Goal: Task Accomplishment & Management: Manage account settings

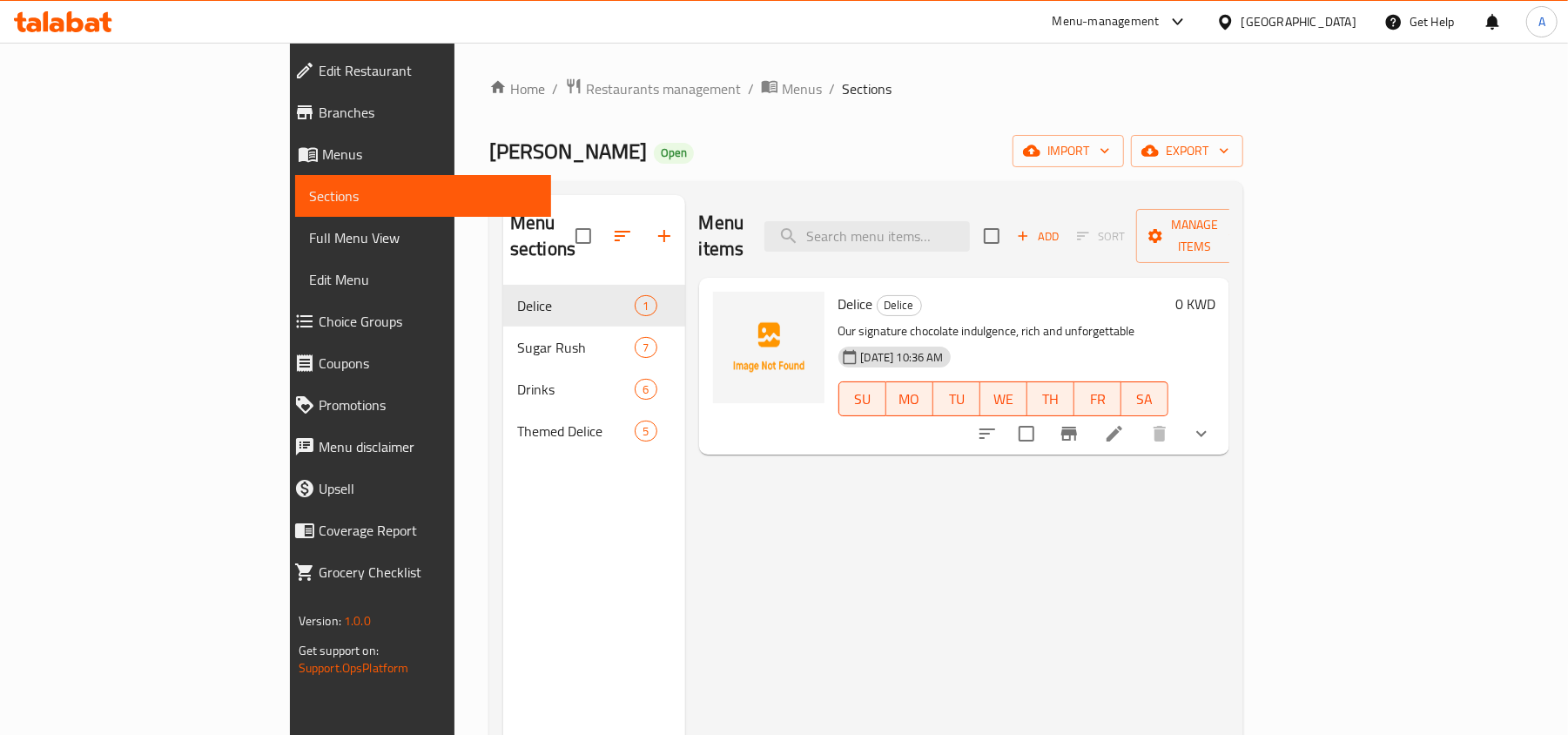
click at [1318, 24] on div "[GEOGRAPHIC_DATA]" at bounding box center [1299, 21] width 115 height 20
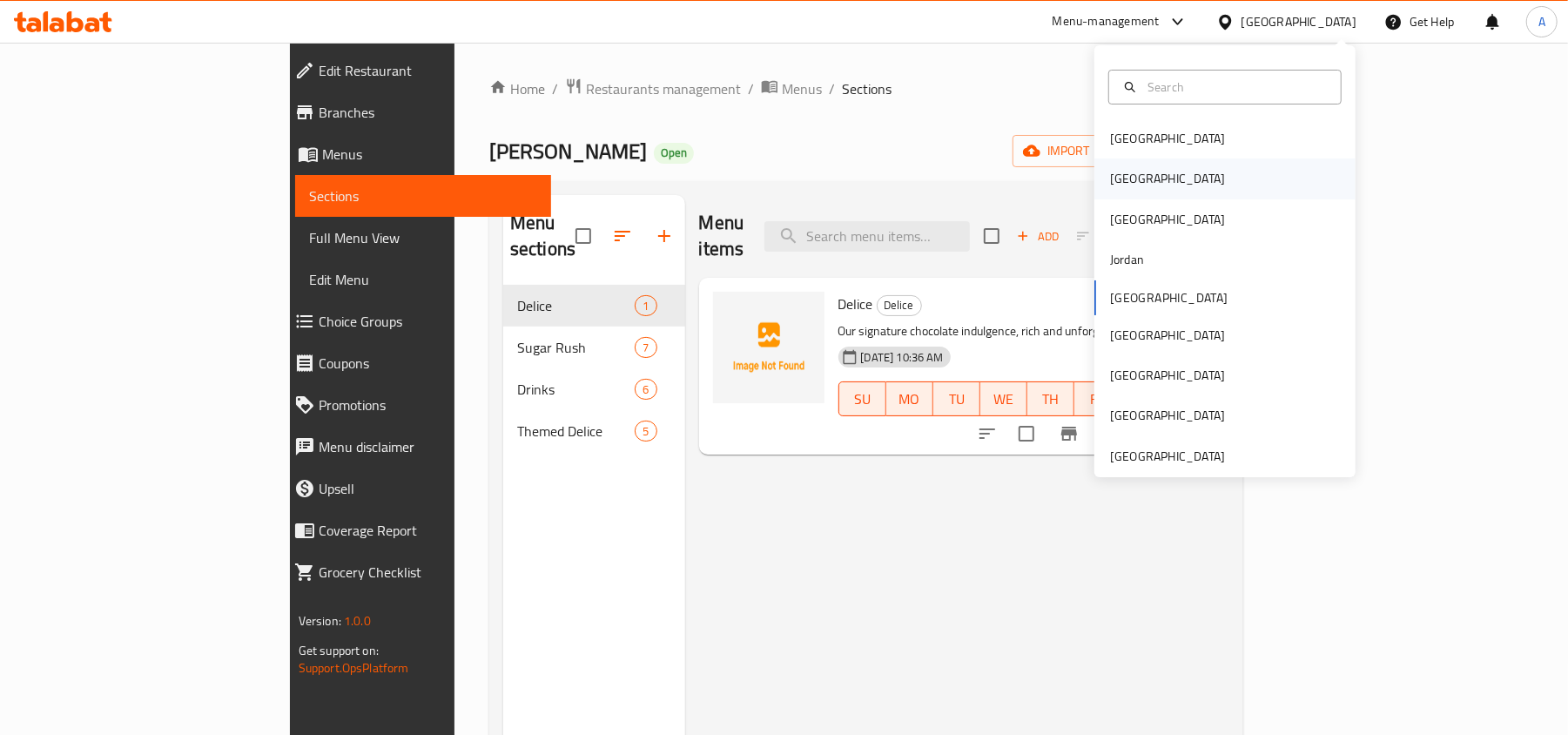
click at [1169, 181] on div "[GEOGRAPHIC_DATA]" at bounding box center [1225, 178] width 261 height 40
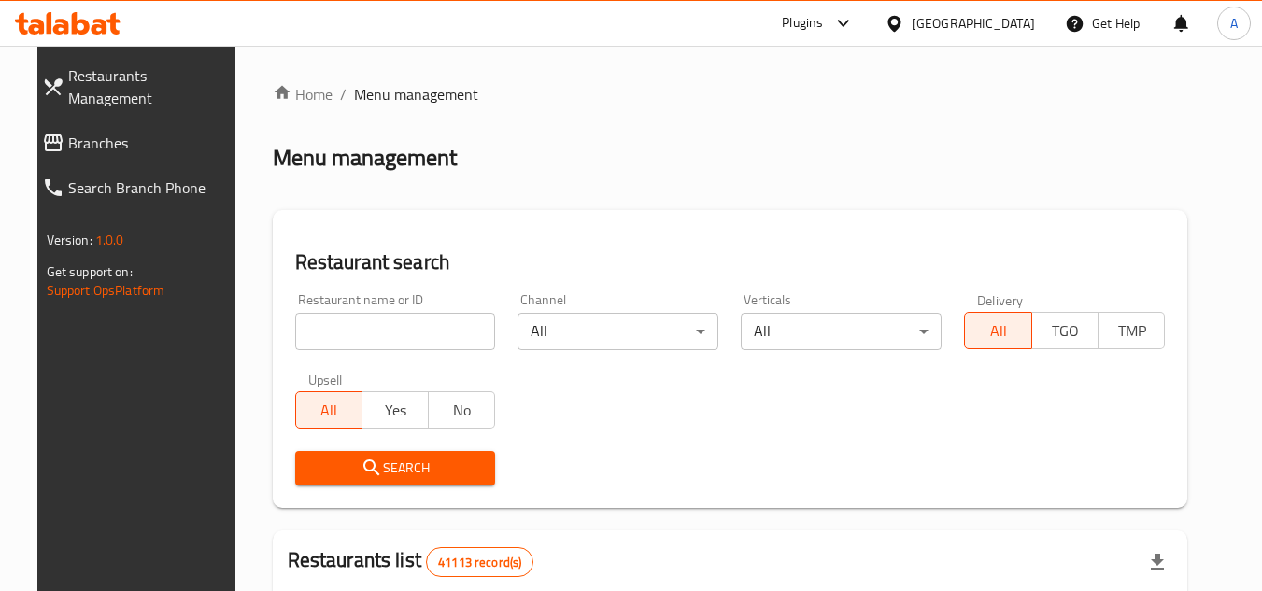
click at [156, 132] on link "Branches" at bounding box center [137, 143] width 221 height 45
drag, startPoint x: 0, startPoint y: 0, endPoint x: 433, endPoint y: 320, distance: 539.0
click at [433, 320] on input "search" at bounding box center [395, 331] width 201 height 37
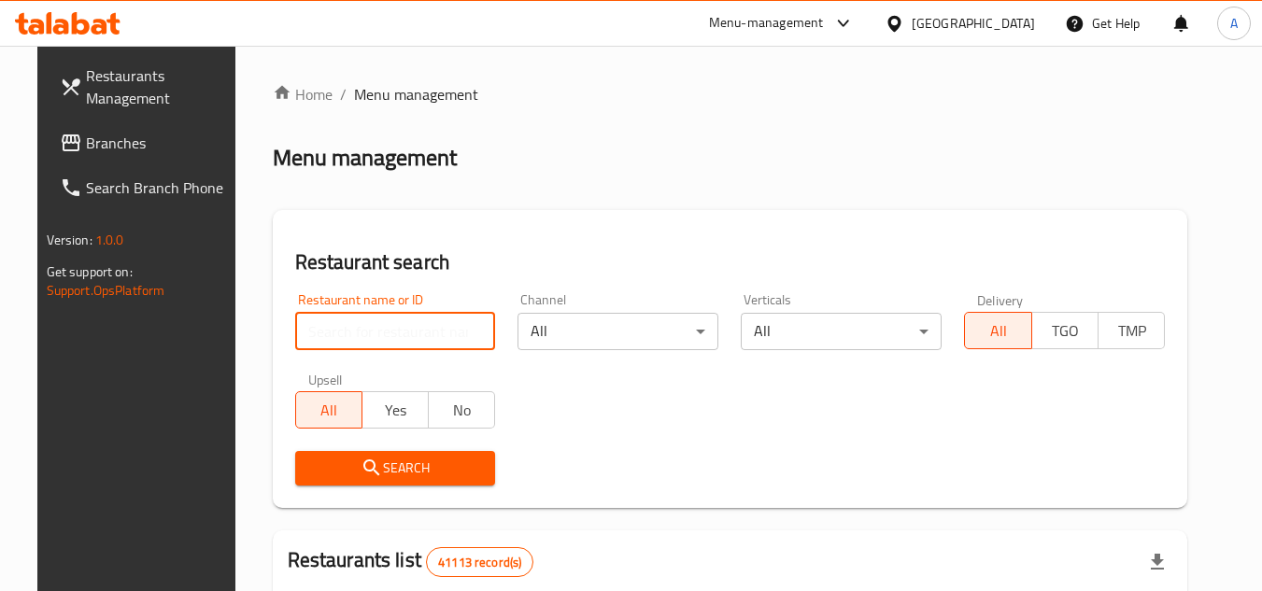
paste input "687389"
type input "687389"
click button "Search" at bounding box center [395, 468] width 201 height 35
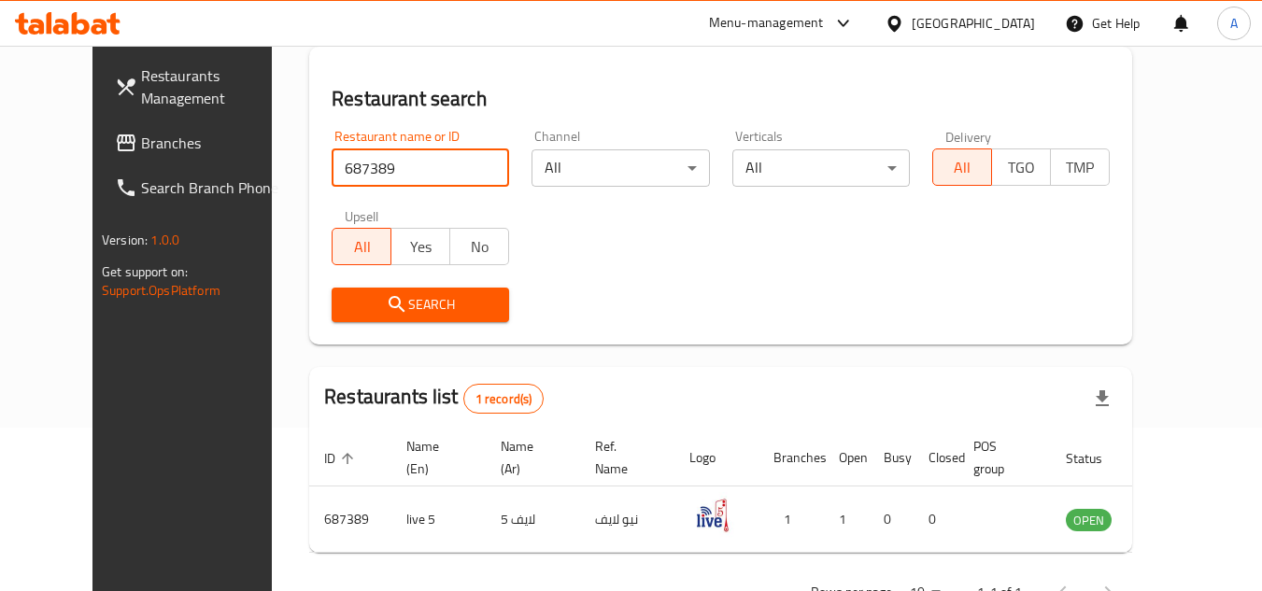
scroll to position [226, 0]
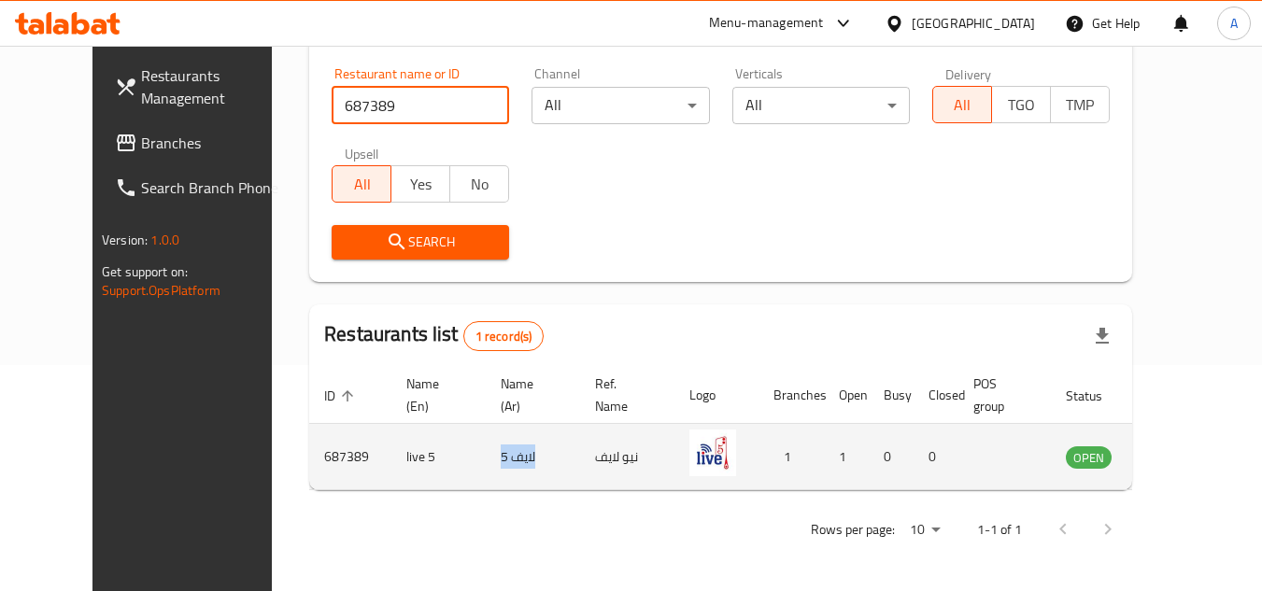
click at [411, 485] on tr "687389 live 5 لايف 5 نيو لايف 1 1 0 0 OPEN" at bounding box center [761, 457] width 904 height 66
click at [1179, 447] on icon "enhanced table" at bounding box center [1175, 457] width 22 height 22
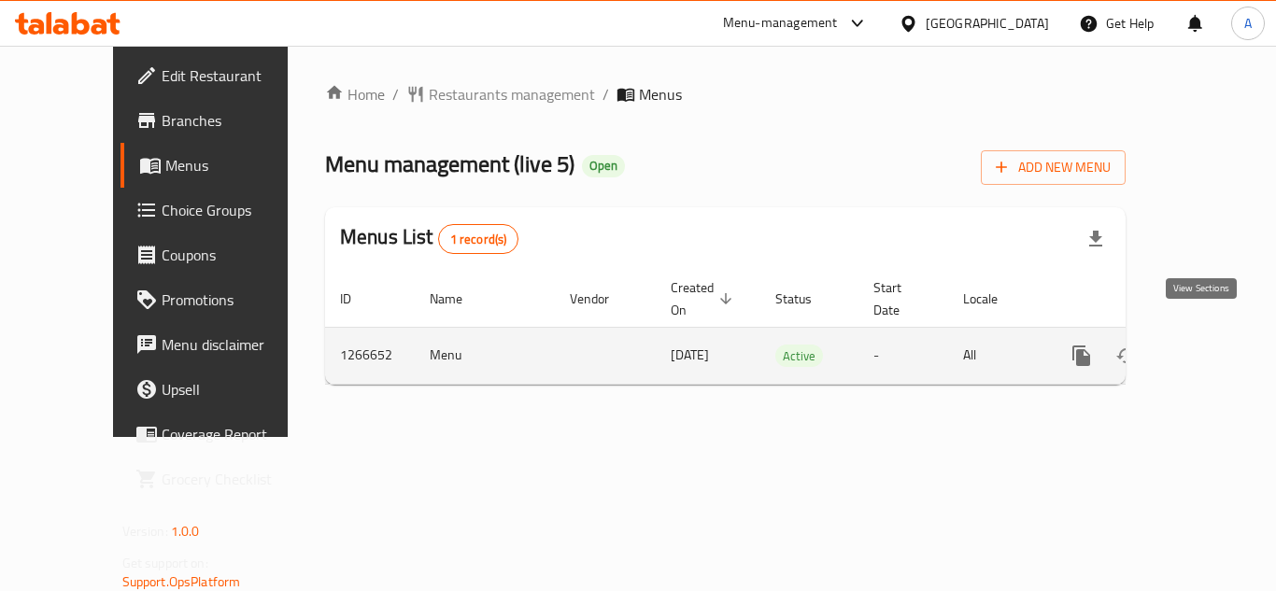
click at [1204, 353] on link "enhanced table" at bounding box center [1216, 356] width 45 height 45
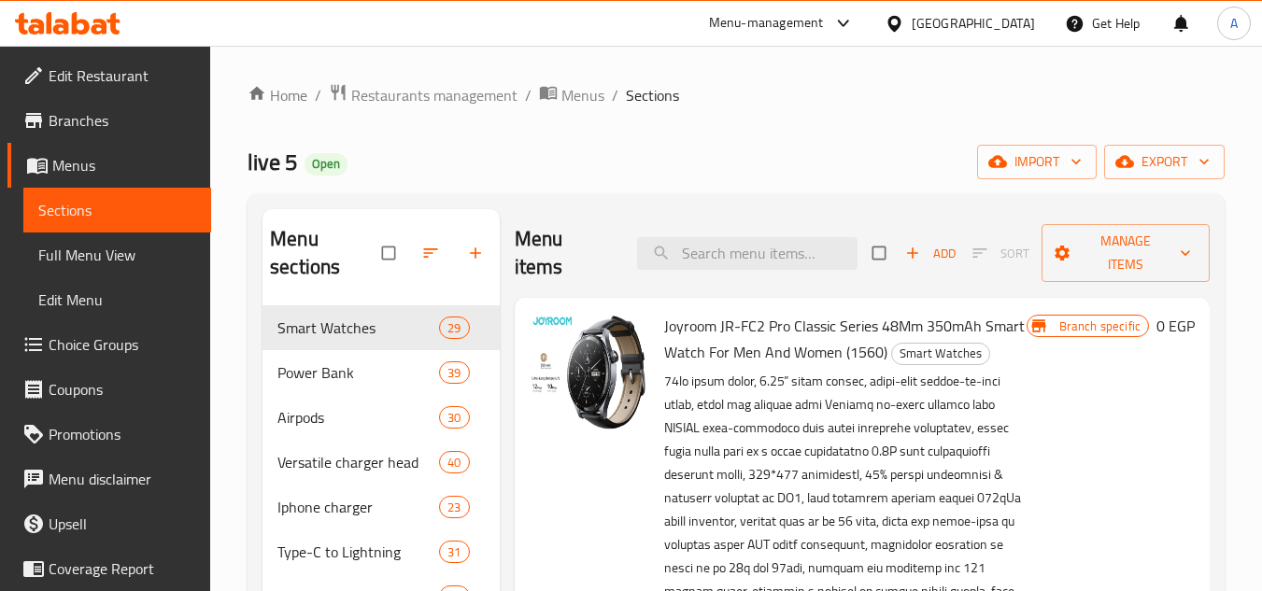
click at [169, 97] on link "Edit Restaurant" at bounding box center [109, 75] width 204 height 45
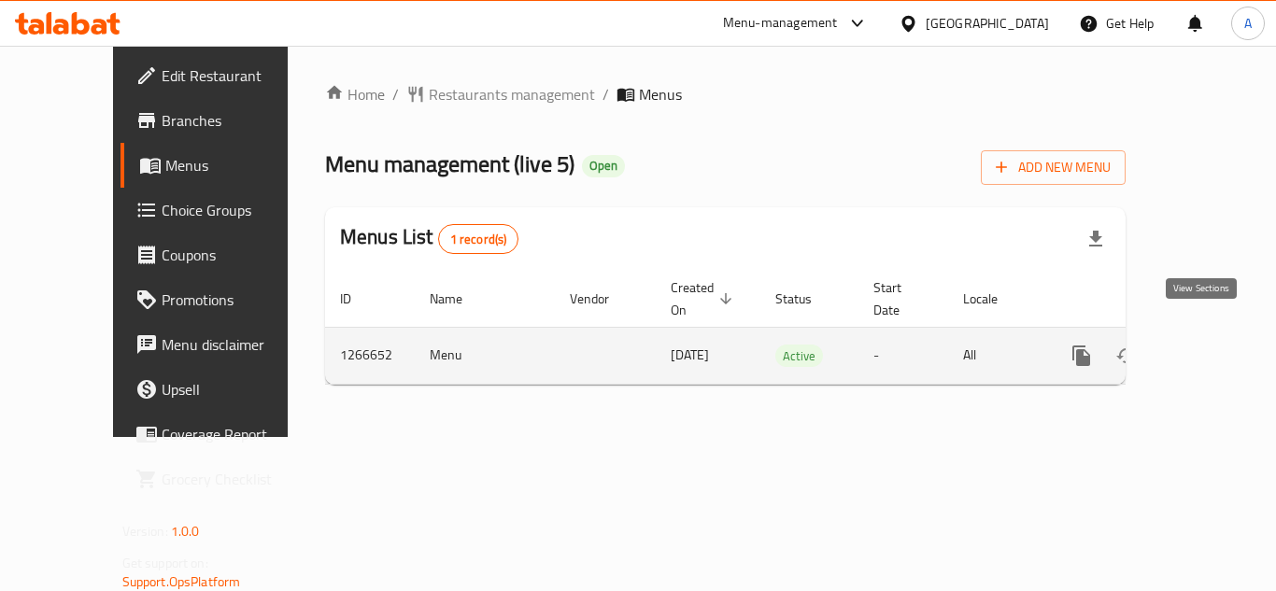
click at [1194, 337] on link "enhanced table" at bounding box center [1216, 356] width 45 height 45
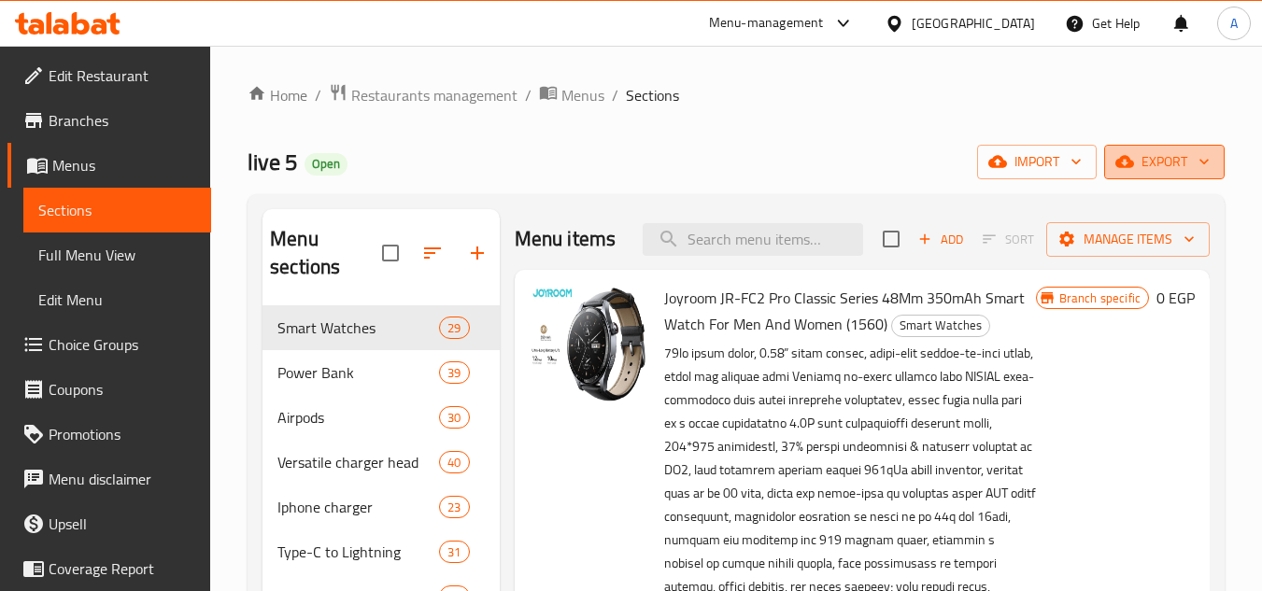
click at [1195, 171] on icon "button" at bounding box center [1204, 161] width 19 height 19
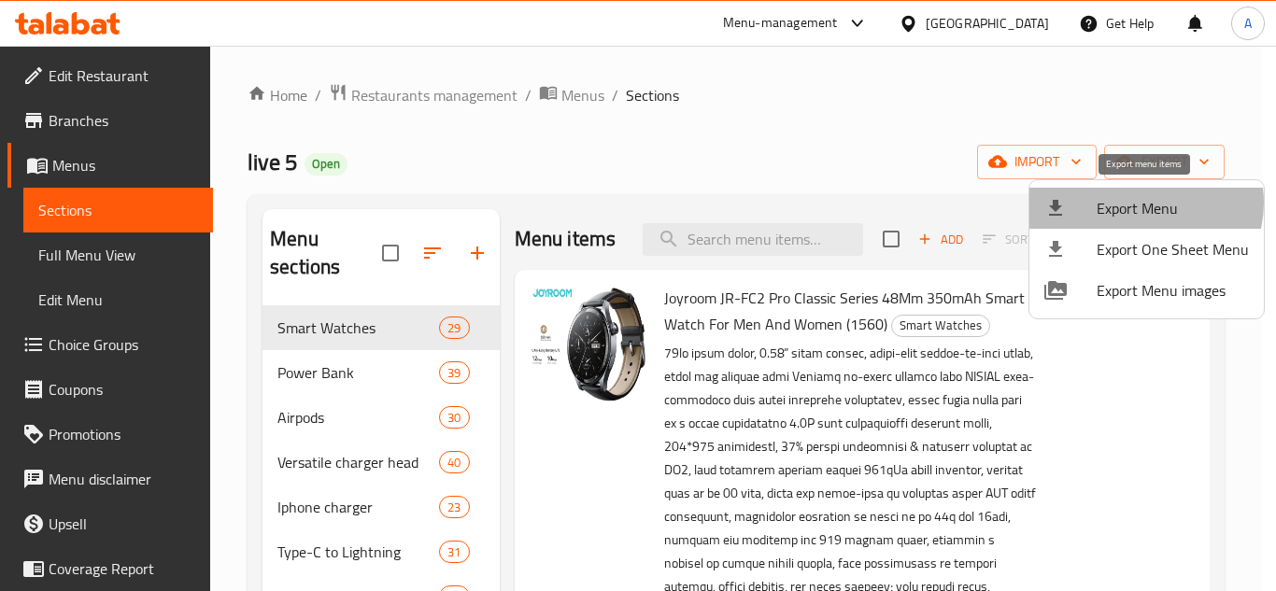
click at [1143, 203] on span "Export Menu" at bounding box center [1173, 208] width 152 height 22
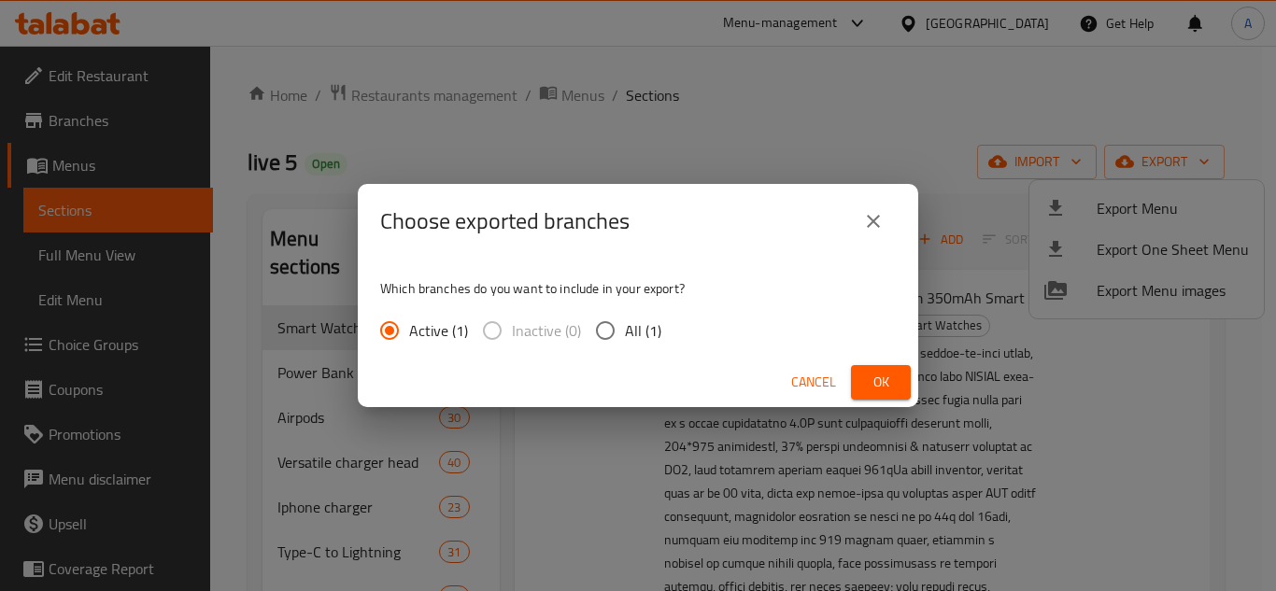
click at [535, 328] on span "Inactive (0)" at bounding box center [546, 330] width 69 height 22
click at [618, 330] on input "All (1)" at bounding box center [605, 330] width 39 height 39
radio input "true"
click at [889, 366] on button "Ok" at bounding box center [881, 382] width 60 height 35
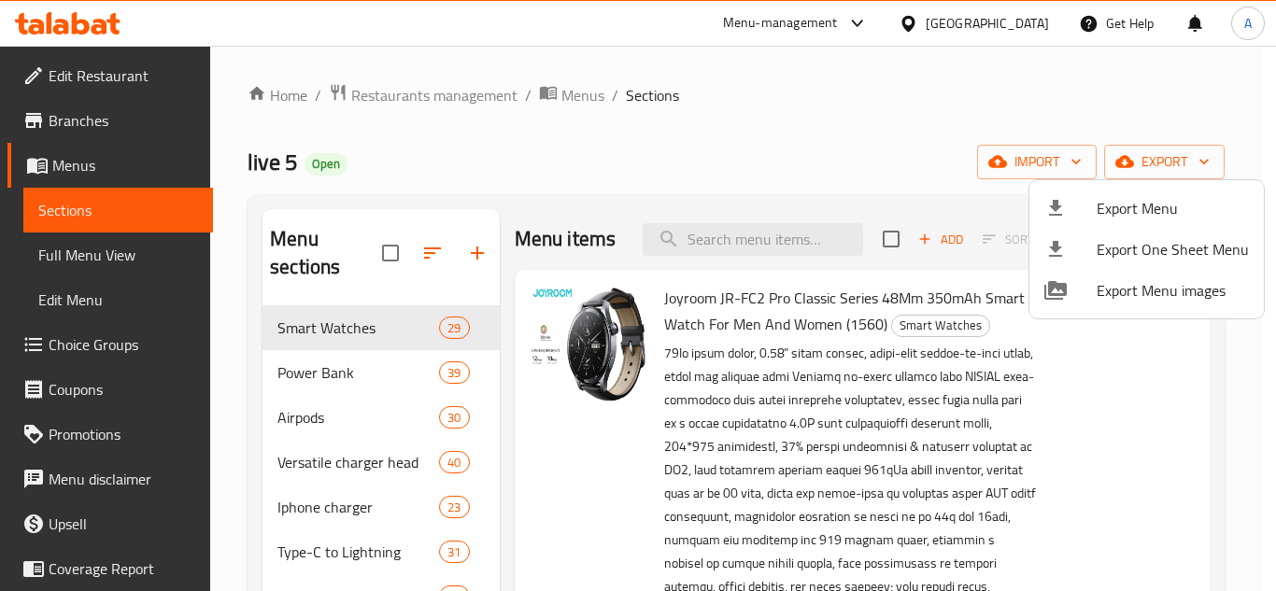
click at [739, 251] on div at bounding box center [638, 295] width 1276 height 591
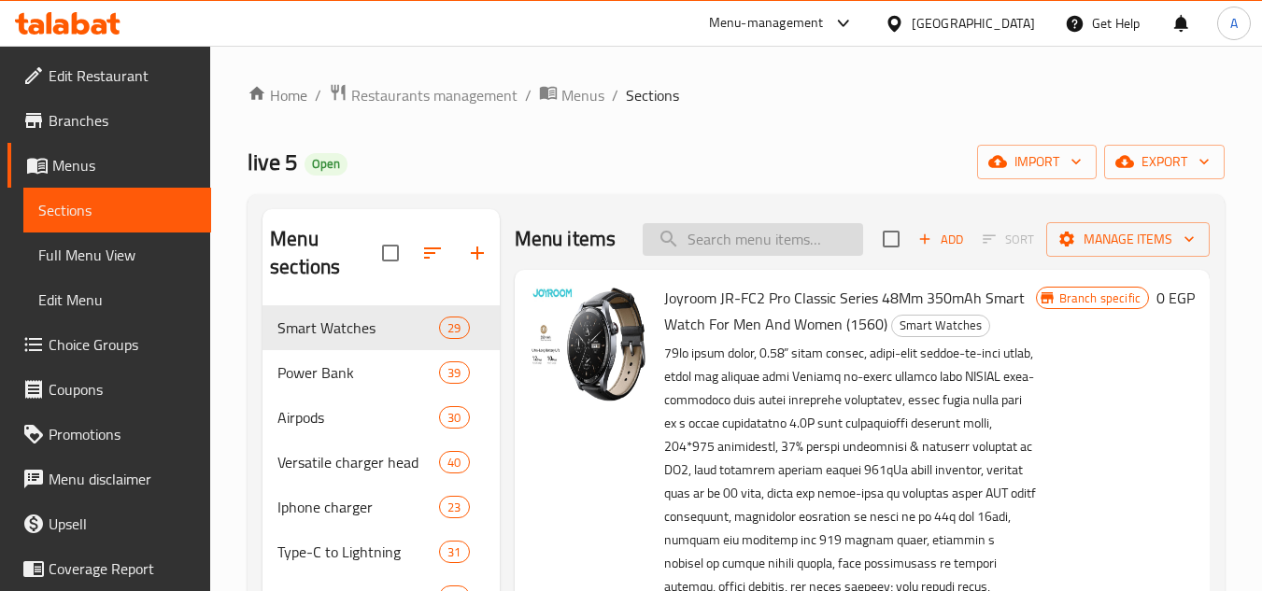
click at [750, 242] on input "search" at bounding box center [753, 239] width 220 height 33
paste input "Magnetic Wireless Charger For Mobile Phone, Watch And Airpods"
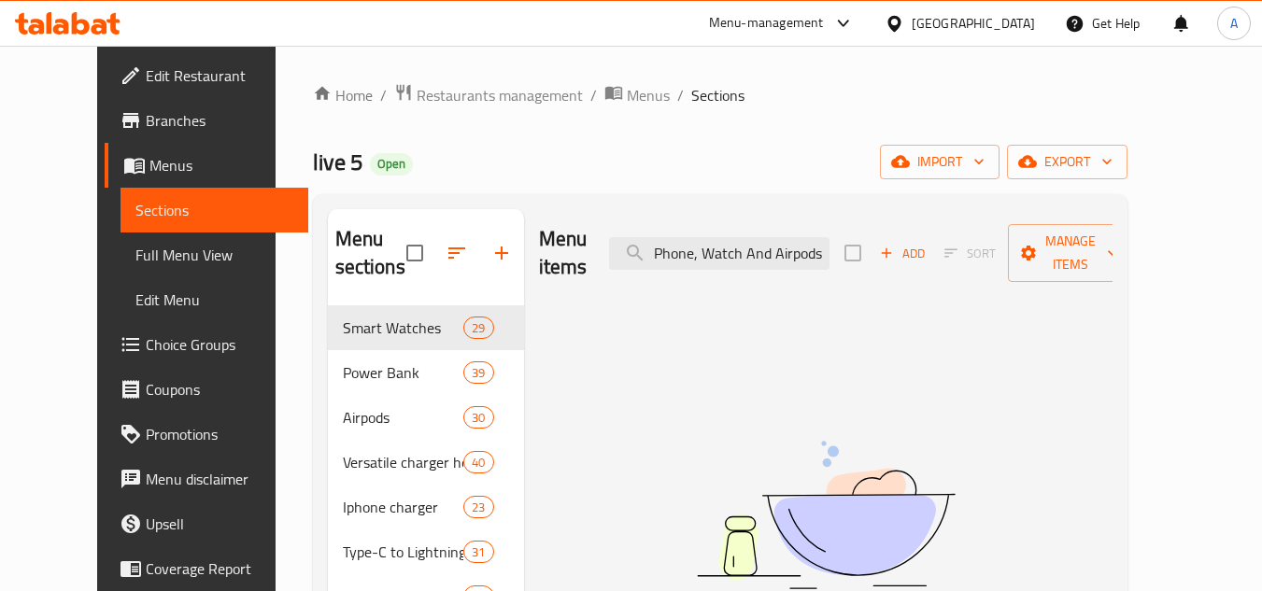
drag, startPoint x: 816, startPoint y: 236, endPoint x: 1086, endPoint y: 262, distance: 270.2
click at [1022, 252] on div "Menu items Magnetic Wireless Charger For Mobile Phone, Watch And Airpods Add So…" at bounding box center [826, 253] width 574 height 89
type input "M"
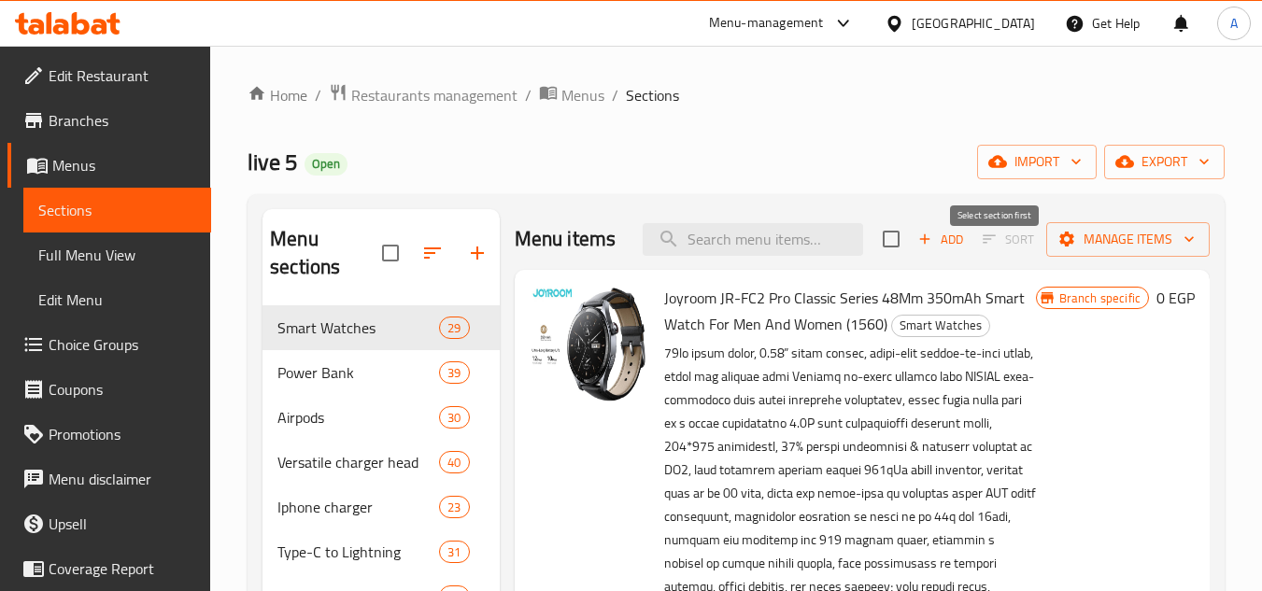
paste input "Magnetic Wireless Charger For Mobile Phone, Watch And Airpods"
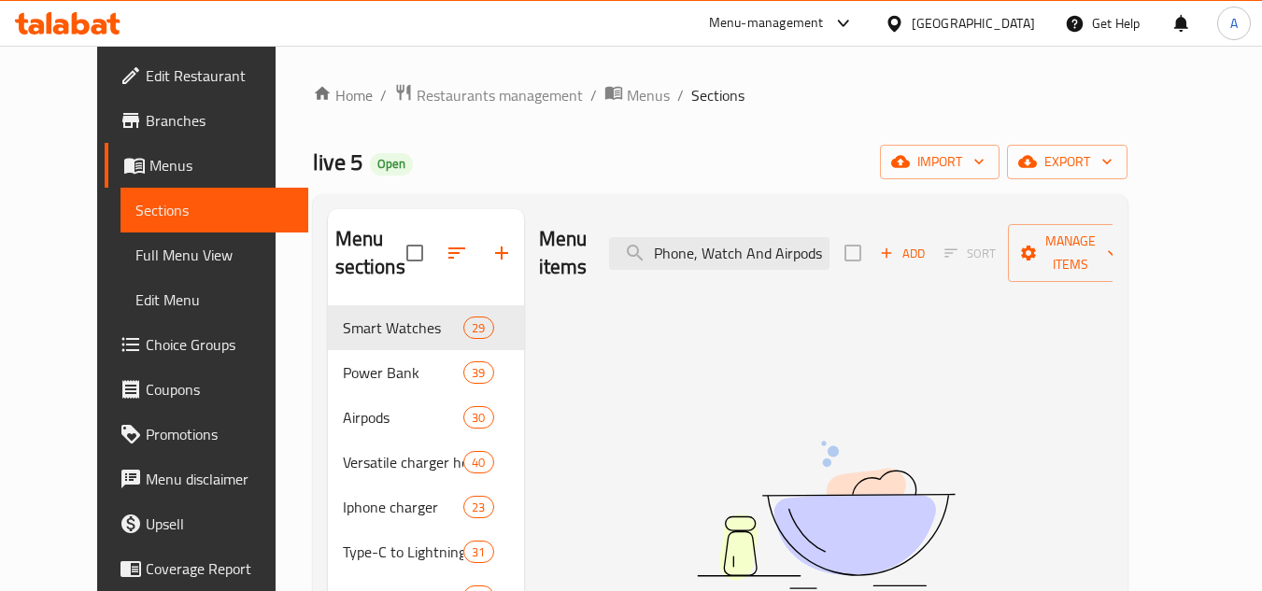
drag, startPoint x: 984, startPoint y: 255, endPoint x: 1514, endPoint y: 258, distance: 530.6
click at [1262, 258] on html "​ Menu-management Egypt Get Help A Edit Restaurant Branches Menus Sections Full…" at bounding box center [631, 295] width 1262 height 591
click at [830, 237] on input "Magnetic Wireless Charger For Mobile Phone, Watc" at bounding box center [719, 253] width 220 height 33
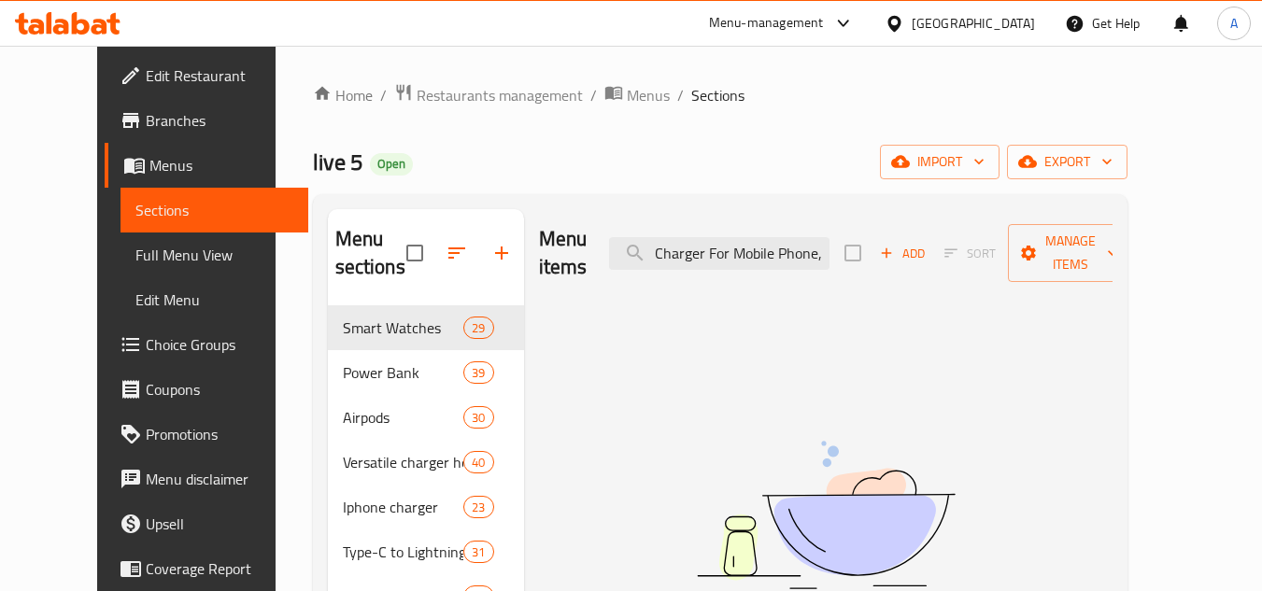
scroll to position [0, 0]
click at [822, 255] on input "Magnetic Wireless Charger For Mobile Phone," at bounding box center [719, 253] width 220 height 33
paste input "807"
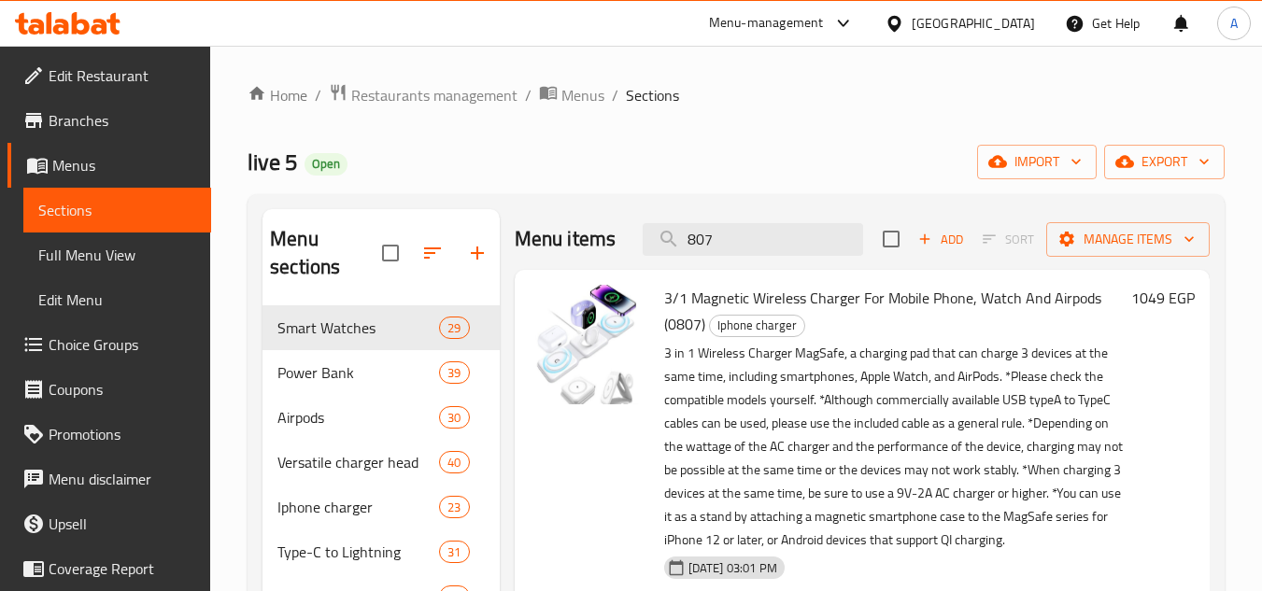
click at [930, 292] on span "3/1 Magnetic Wireless Charger For Mobile Phone, Watch And Airpods (0807)" at bounding box center [882, 311] width 437 height 54
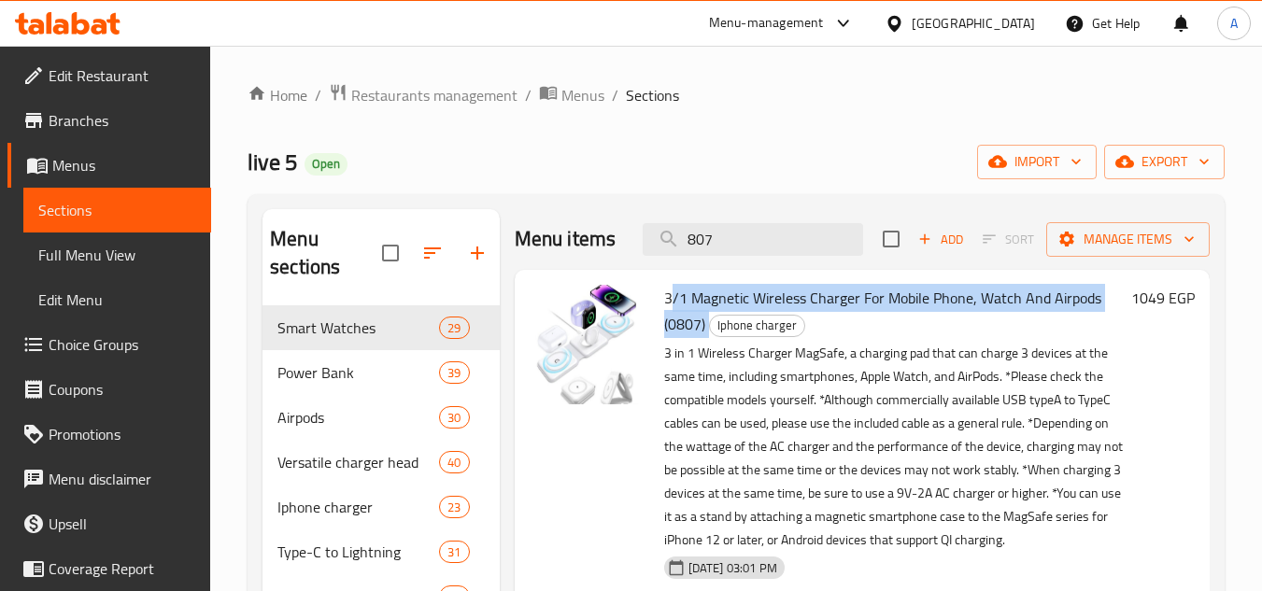
click at [930, 292] on span "3/1 Magnetic Wireless Charger For Mobile Phone, Watch And Airpods (0807)" at bounding box center [882, 311] width 437 height 54
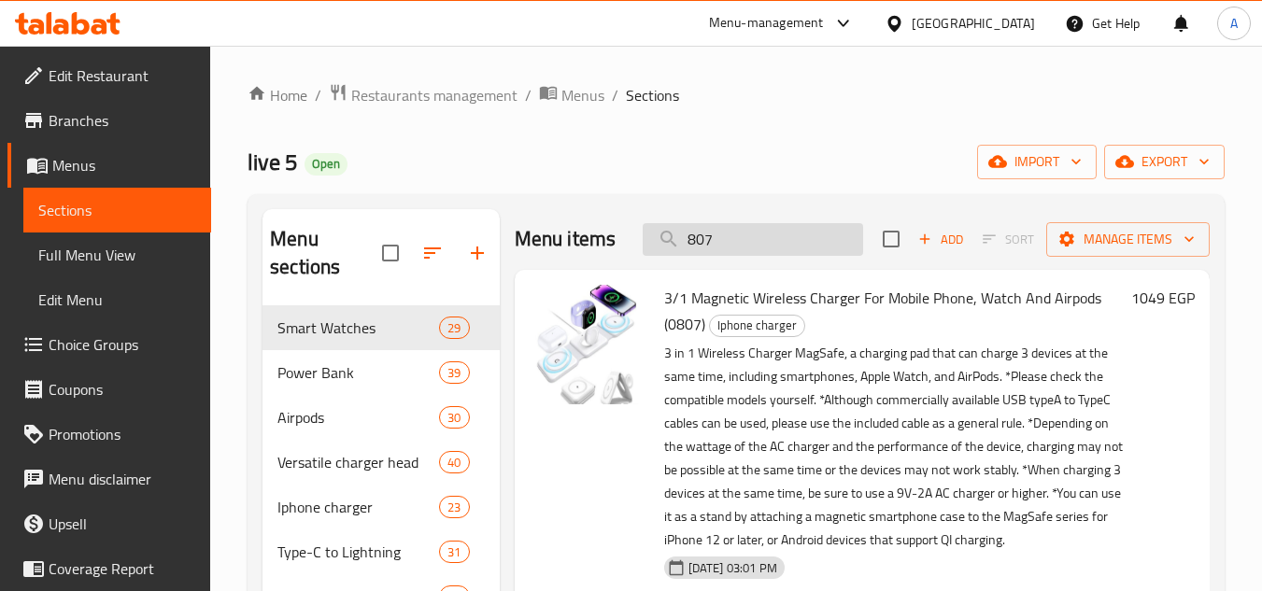
click at [761, 239] on input "807" at bounding box center [753, 239] width 220 height 33
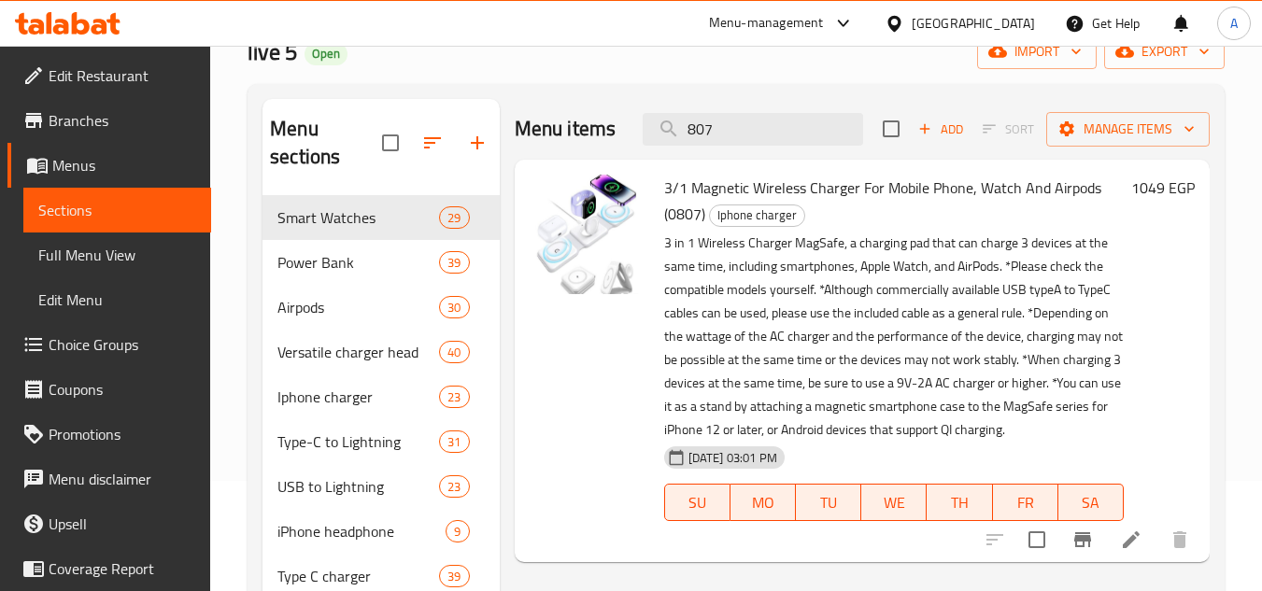
scroll to position [93, 0]
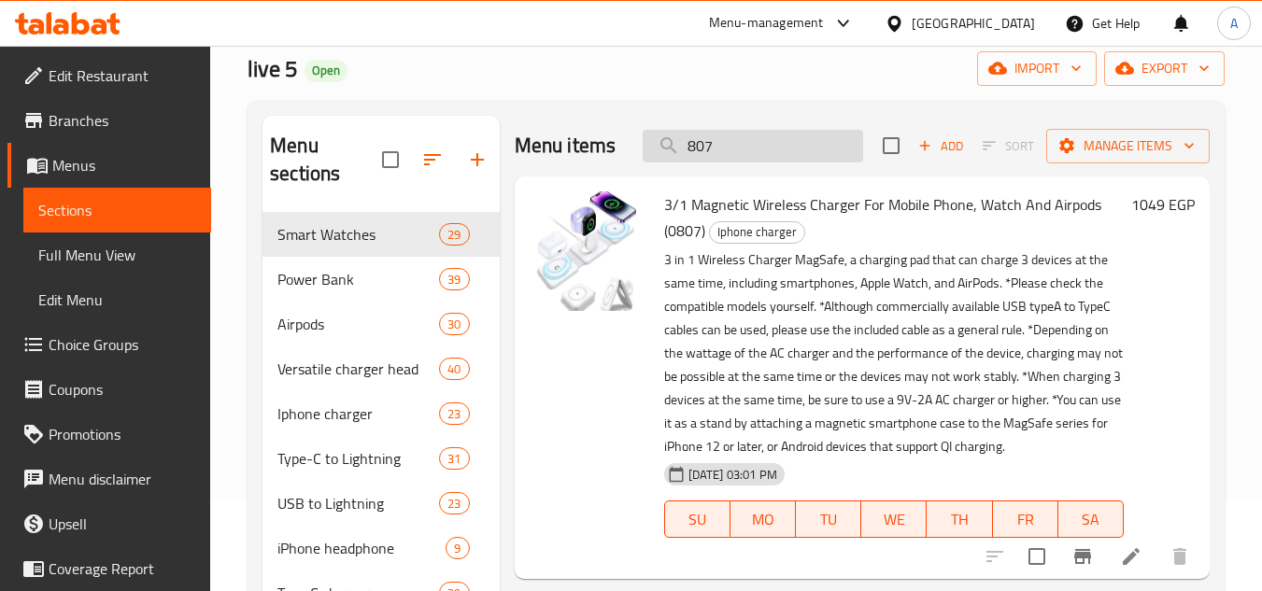
click at [780, 149] on input "807" at bounding box center [753, 146] width 220 height 33
paste input "Borofone As13a ) 35w Type-c Charger Head"
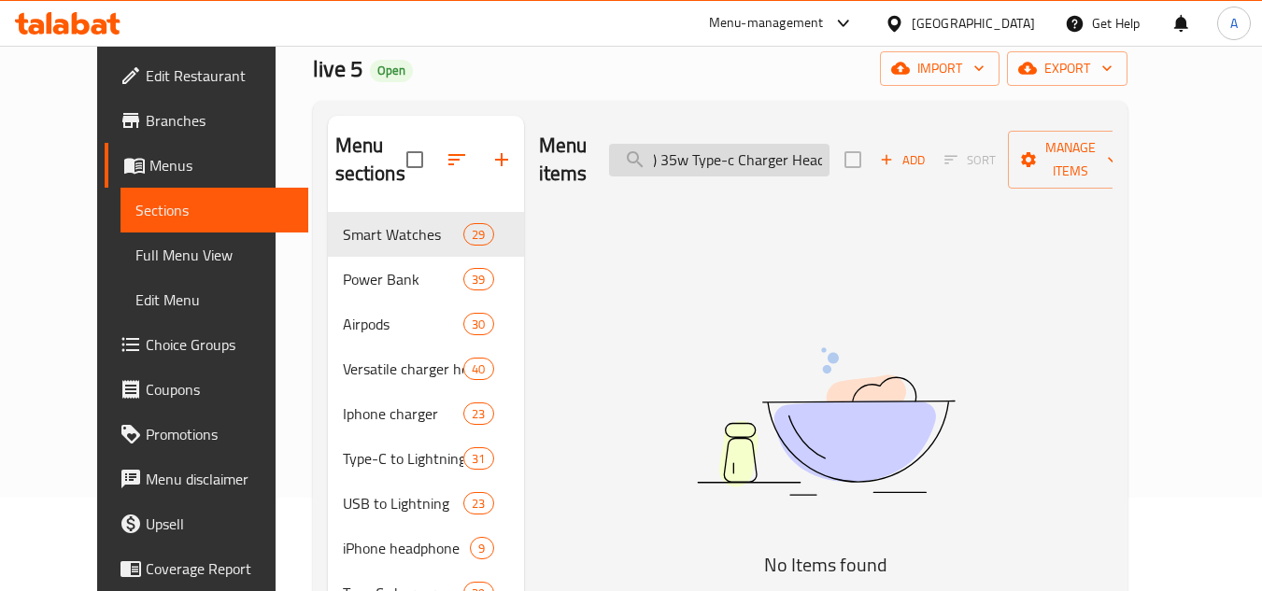
paste input "search"
type input "B"
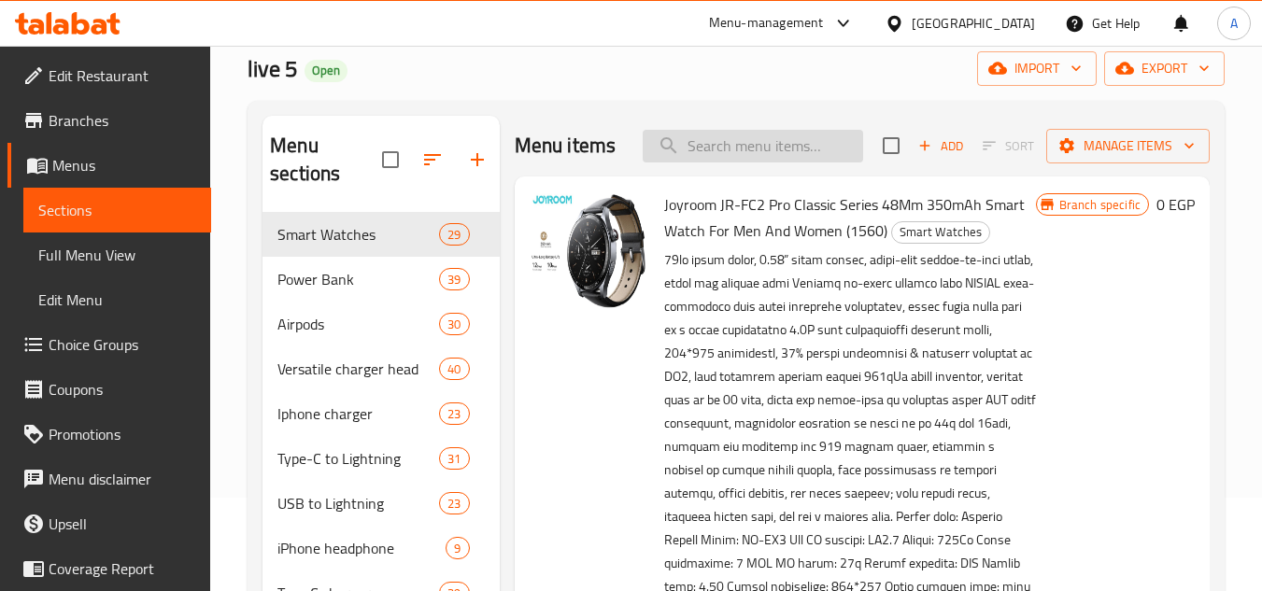
click at [819, 163] on input "search" at bounding box center [753, 146] width 220 height 33
paste input "1717"
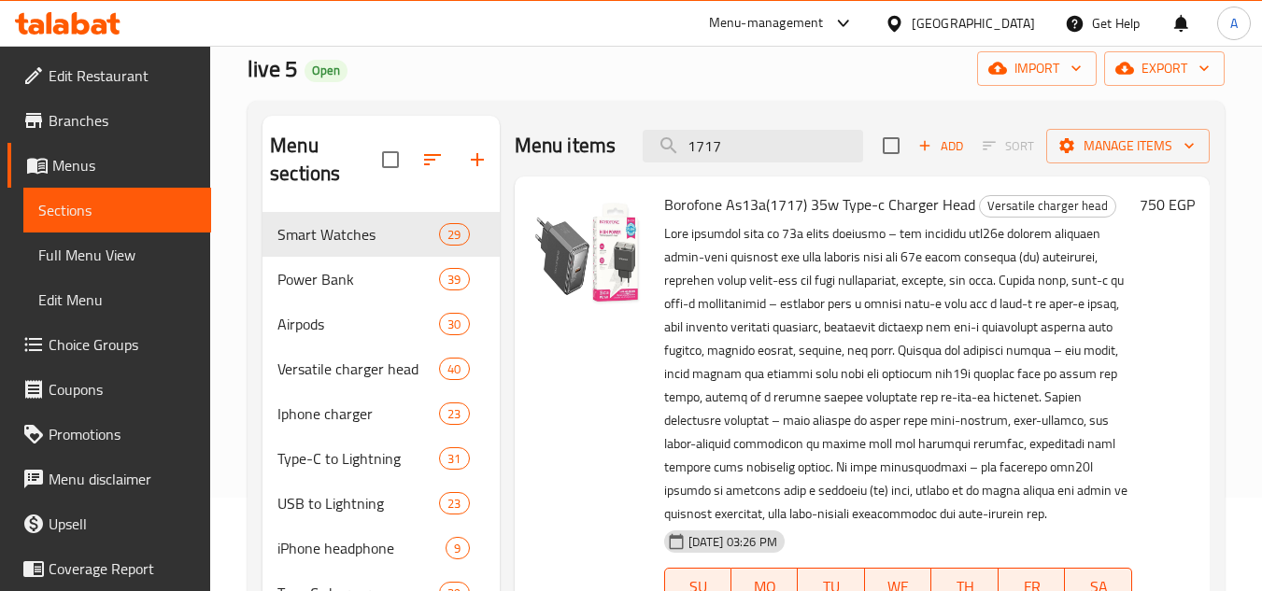
type input "1717"
drag, startPoint x: 669, startPoint y: 204, endPoint x: 745, endPoint y: 205, distance: 75.7
click at [745, 205] on span "Borofone As13a(1717) 35w Type-c Charger Head" at bounding box center [819, 205] width 311 height 28
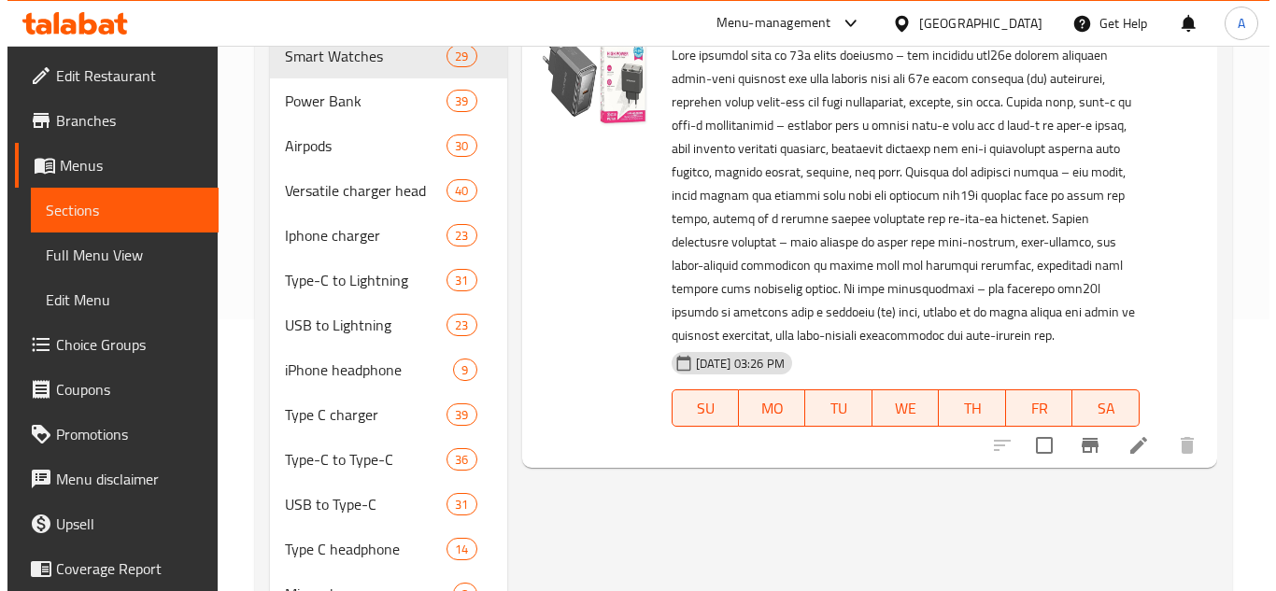
scroll to position [280, 0]
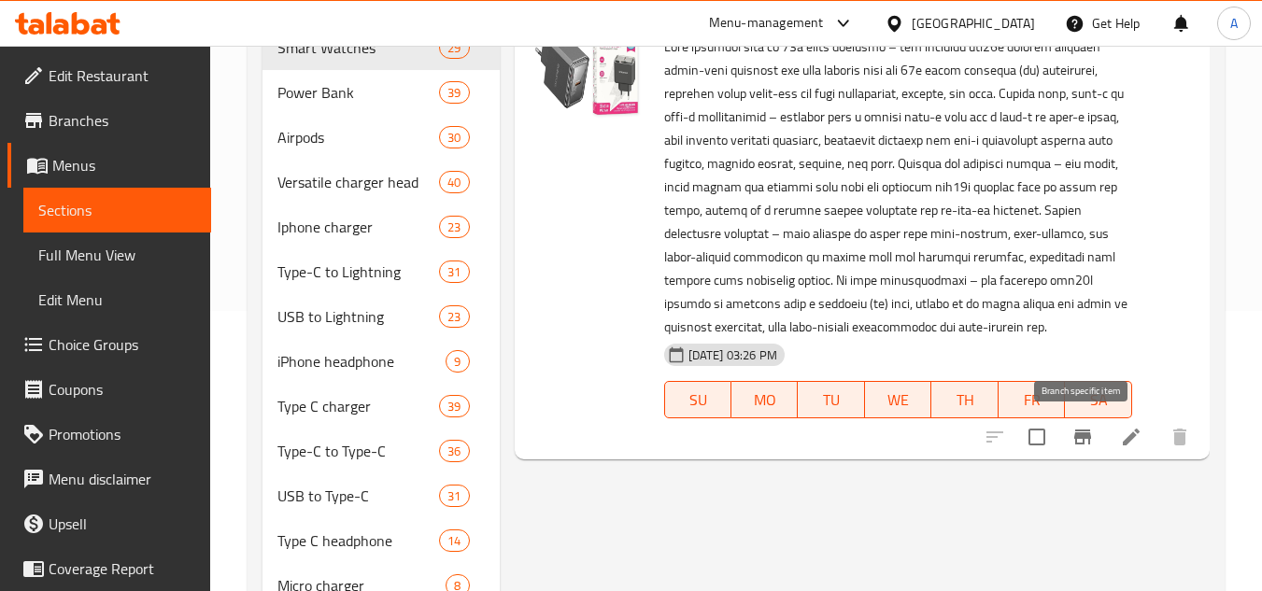
click at [1093, 442] on icon "Branch-specific-item" at bounding box center [1083, 437] width 22 height 22
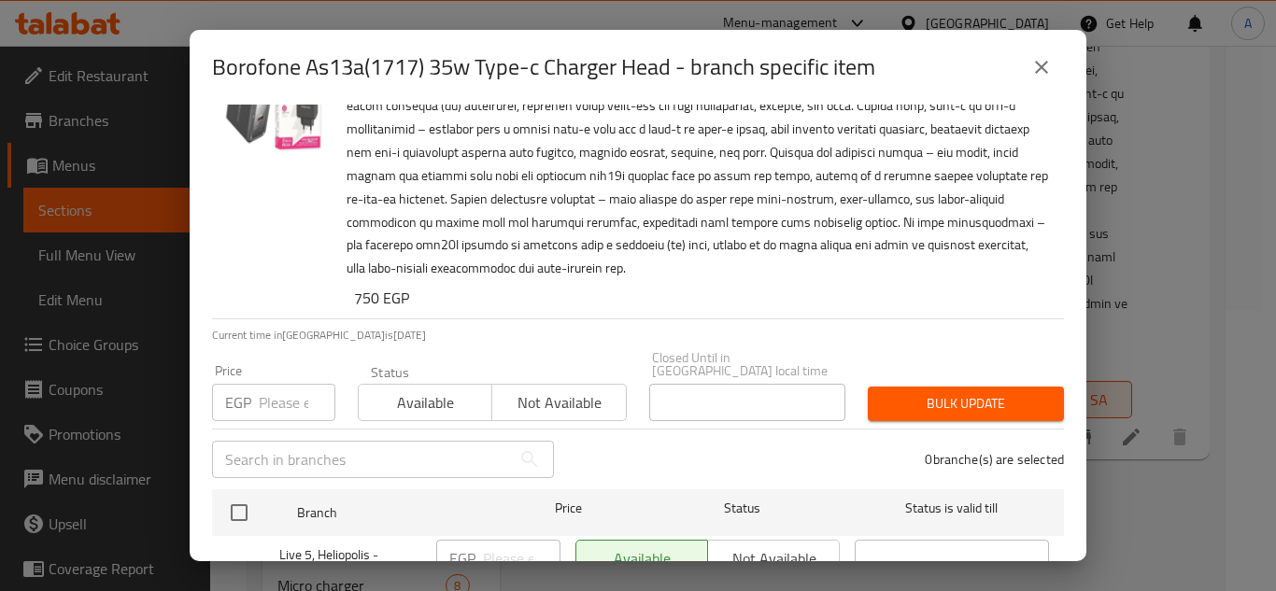
scroll to position [146, 0]
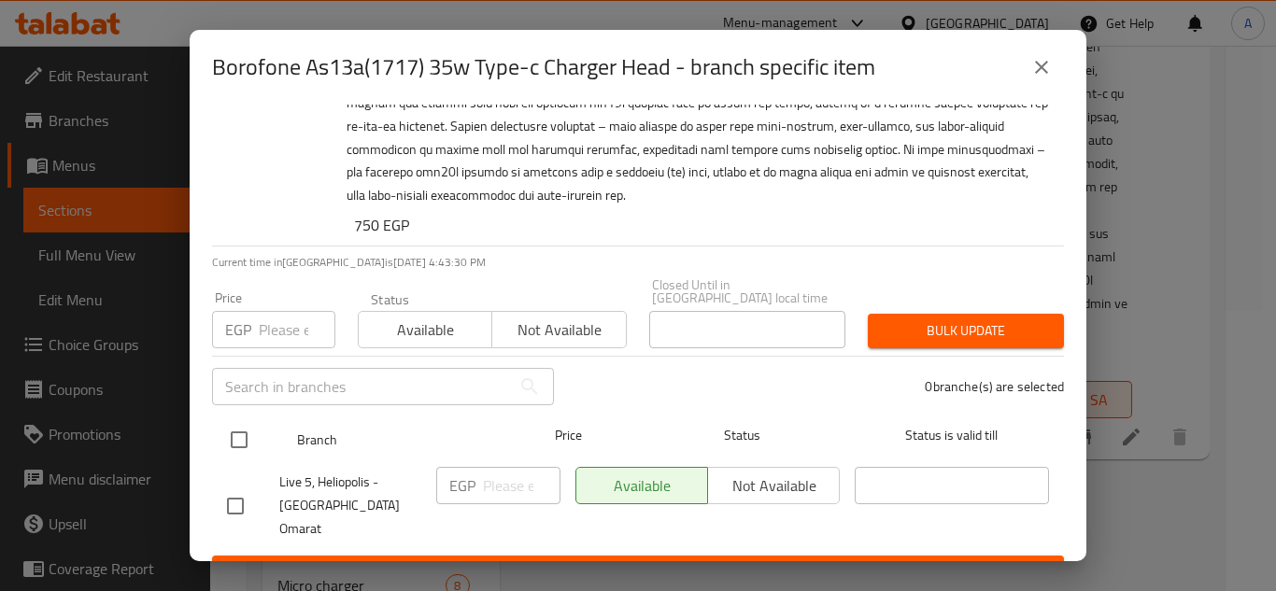
click at [223, 436] on input "checkbox" at bounding box center [239, 439] width 39 height 39
checkbox input "true"
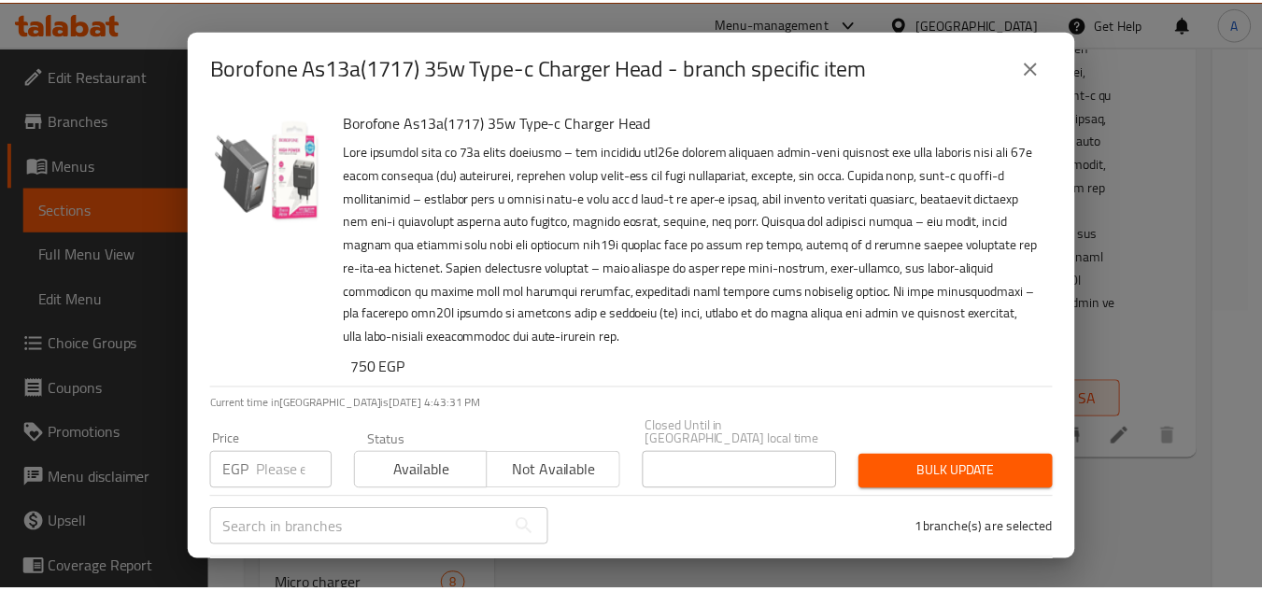
scroll to position [0, 0]
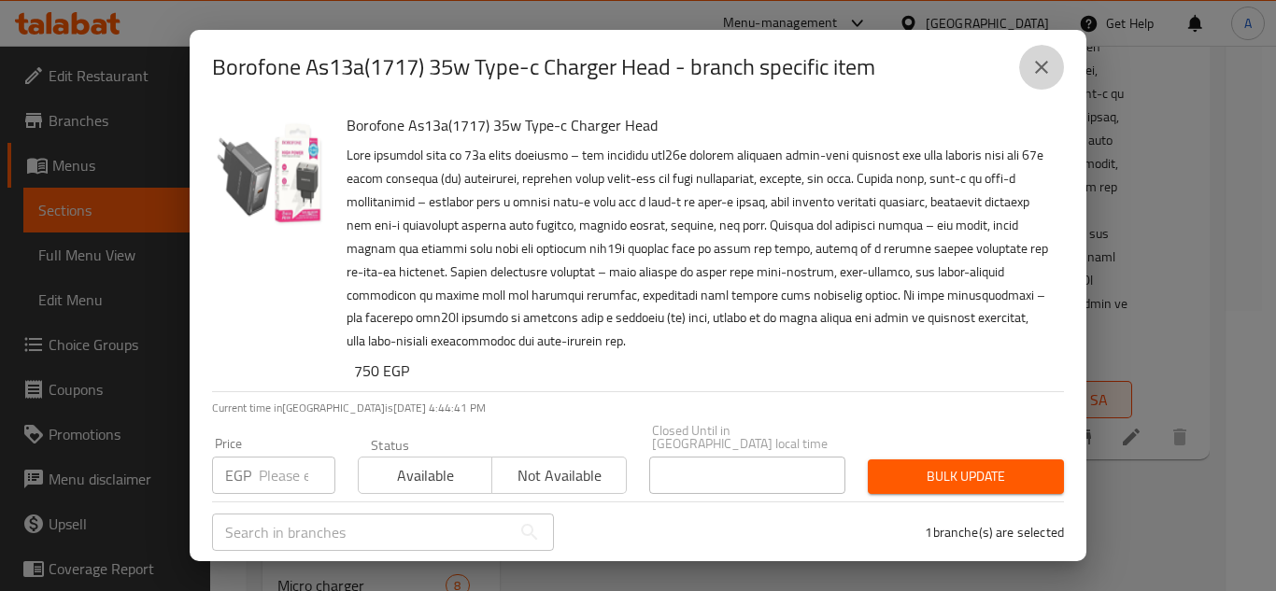
click at [1030, 66] on button "close" at bounding box center [1041, 67] width 45 height 45
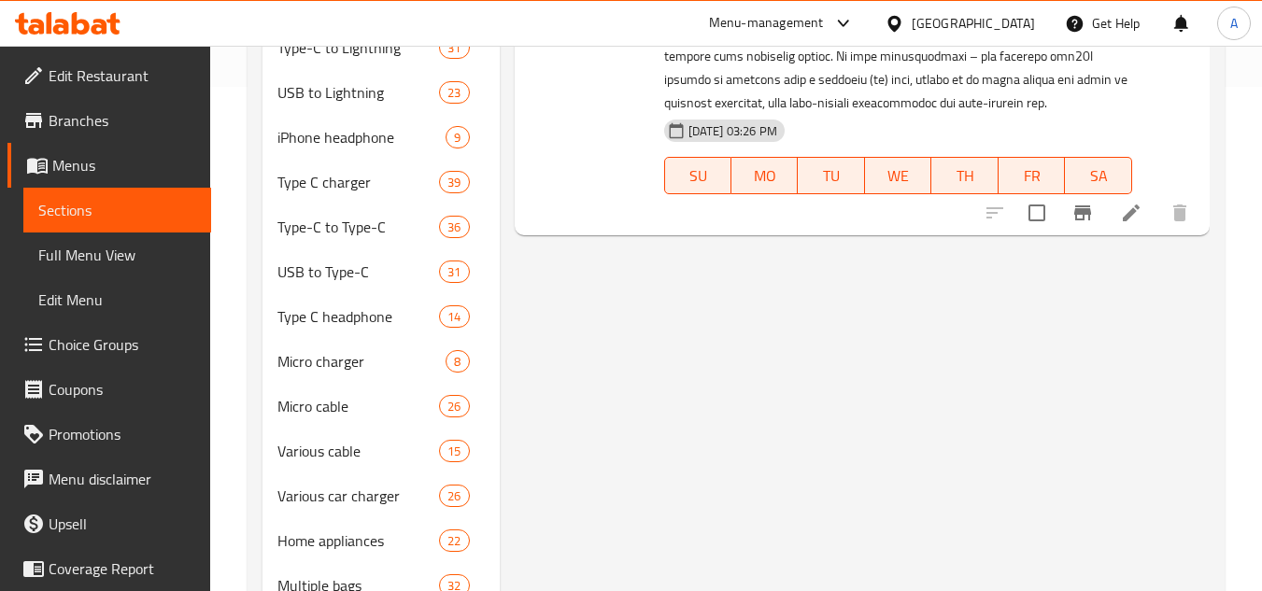
scroll to position [280, 0]
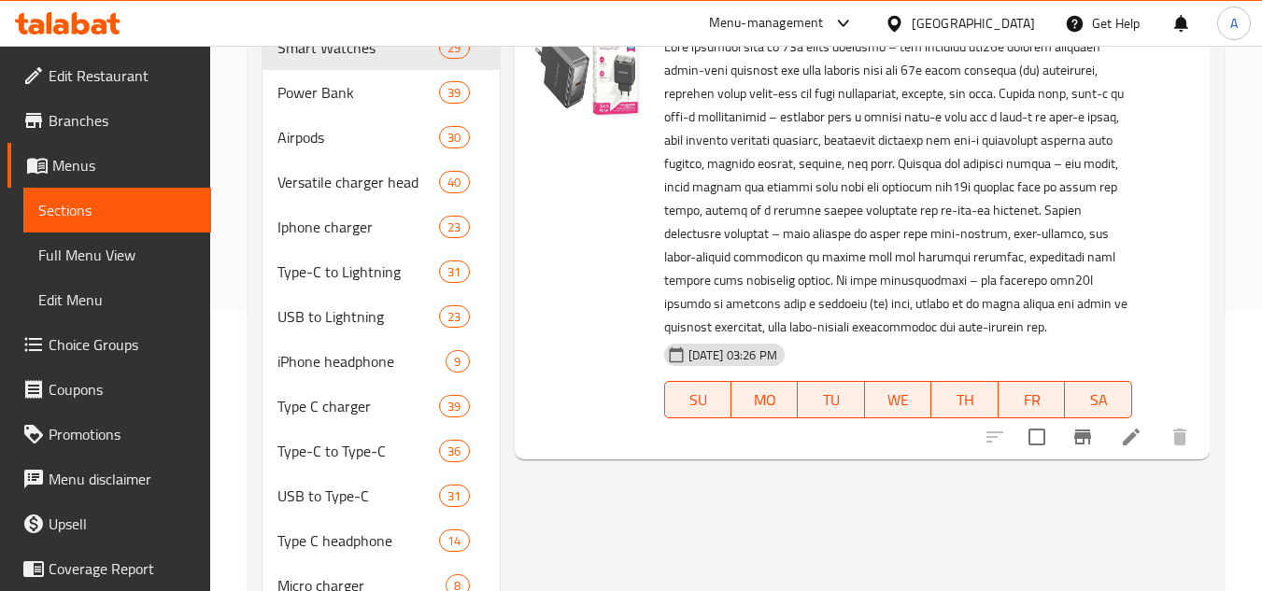
drag, startPoint x: 124, startPoint y: 114, endPoint x: 167, endPoint y: 107, distance: 43.5
click at [124, 114] on span "Branches" at bounding box center [123, 120] width 148 height 22
